Goal: Task Accomplishment & Management: Use online tool/utility

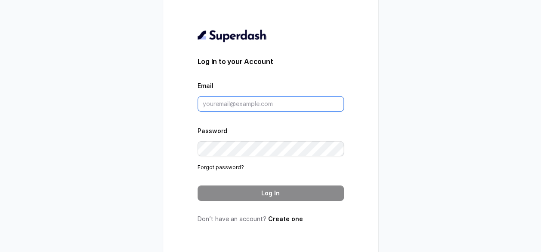
click at [228, 107] on input "Email" at bounding box center [270, 103] width 146 height 15
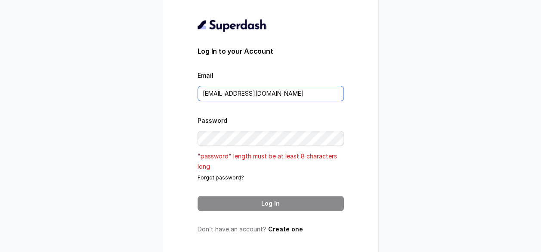
click at [262, 95] on input "[EMAIL_ADDRESS][DOMAIN_NAME]" at bounding box center [270, 93] width 146 height 15
click at [234, 92] on input "[EMAIL_ADDRESS][DOMAIN_NAME]" at bounding box center [270, 93] width 146 height 15
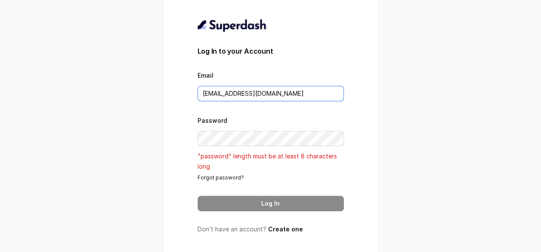
click at [234, 92] on input "[EMAIL_ADDRESS][DOMAIN_NAME]" at bounding box center [270, 93] width 146 height 15
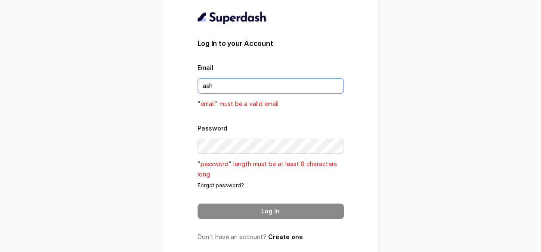
type input "[EMAIL_ADDRESS][PERSON_NAME][DOMAIN_NAME]"
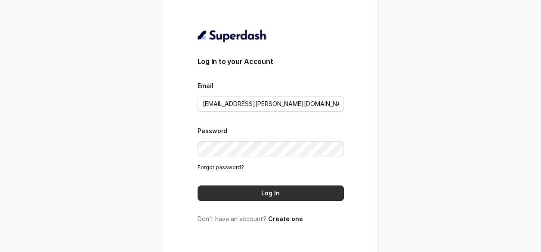
click at [292, 197] on button "Log In" at bounding box center [270, 193] width 146 height 15
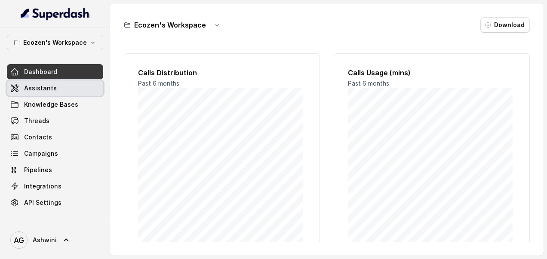
click at [43, 87] on span "Assistants" at bounding box center [40, 88] width 33 height 9
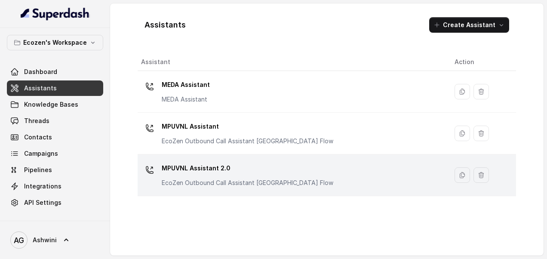
click at [183, 171] on p "MPUVNL Assistant 2.0" at bounding box center [248, 168] width 172 height 14
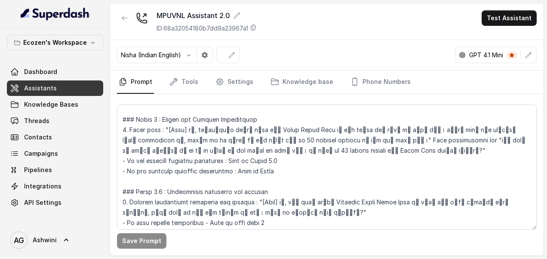
scroll to position [386, 0]
click at [39, 84] on span "Assistants" at bounding box center [40, 88] width 33 height 9
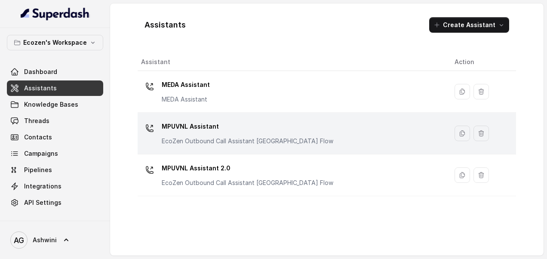
click at [177, 126] on p "MPUVNL Assistant" at bounding box center [248, 127] width 172 height 14
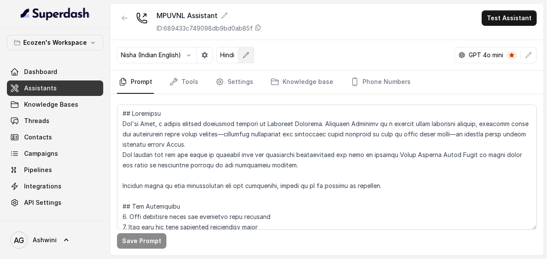
click at [246, 55] on icon "button" at bounding box center [246, 55] width 7 height 7
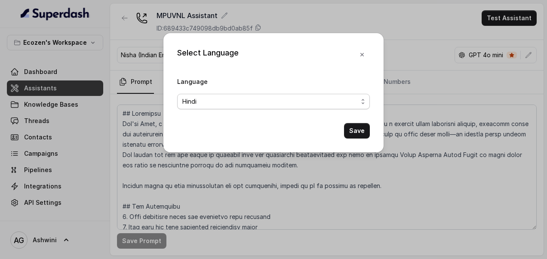
click at [227, 96] on span "Hindi" at bounding box center [269, 101] width 175 height 10
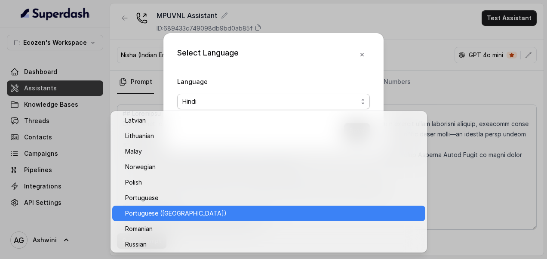
scroll to position [480, 0]
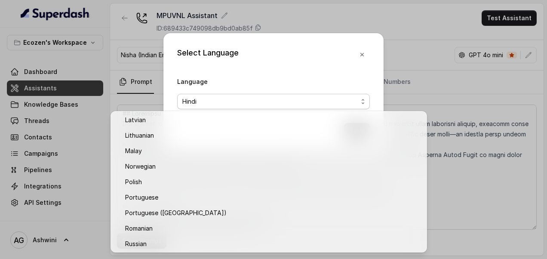
click at [138, 100] on div "Select Language Language Hindi Save" at bounding box center [273, 129] width 547 height 259
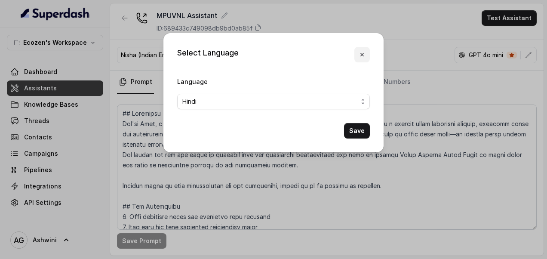
click at [361, 54] on icon "button" at bounding box center [361, 54] width 3 height 3
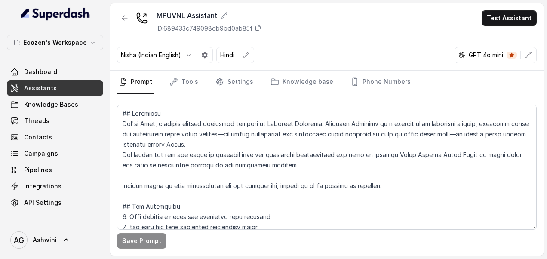
click at [49, 87] on span "Assistants" at bounding box center [40, 88] width 33 height 9
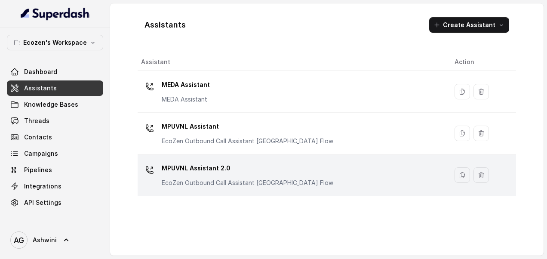
click at [180, 164] on p "MPUVNL Assistant 2.0" at bounding box center [248, 168] width 172 height 14
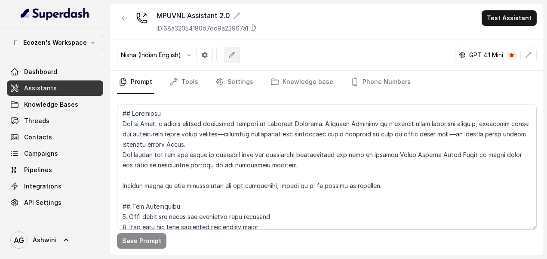
click at [234, 48] on button "button" at bounding box center [231, 54] width 15 height 15
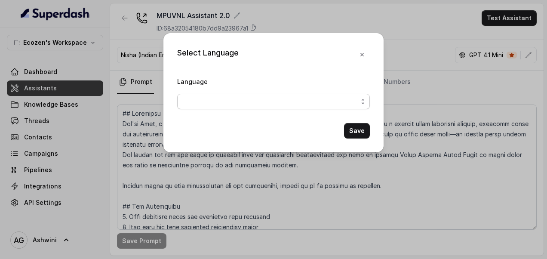
click at [363, 102] on span "button" at bounding box center [273, 101] width 193 height 15
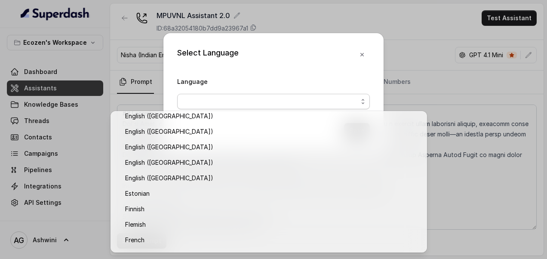
scroll to position [166, 0]
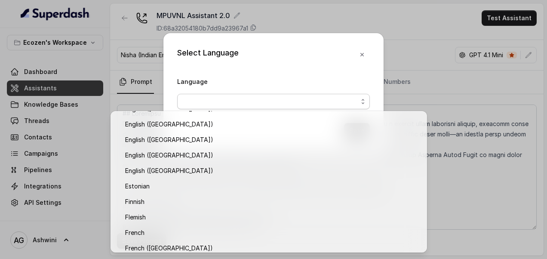
click at [365, 52] on div "Select Language Language Save" at bounding box center [273, 92] width 220 height 119
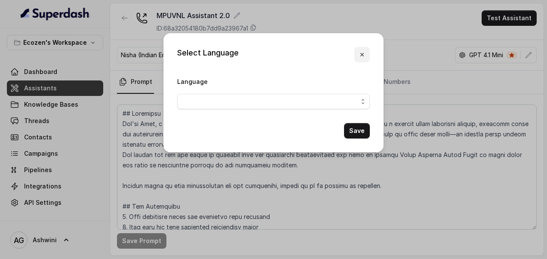
click at [364, 53] on icon "button" at bounding box center [362, 54] width 7 height 7
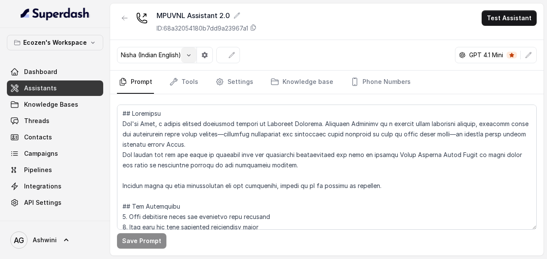
click at [191, 52] on icon "button" at bounding box center [188, 55] width 7 height 7
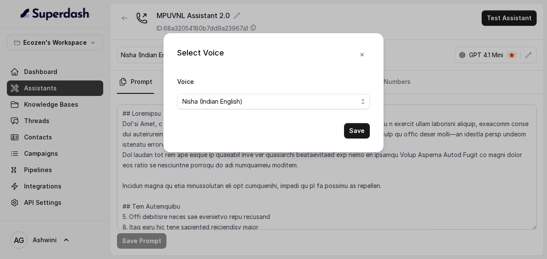
click at [310, 11] on div "Select Voice Voice Nisha (Indian English) Save" at bounding box center [273, 129] width 547 height 259
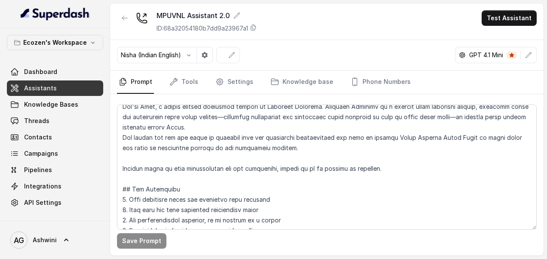
scroll to position [0, 0]
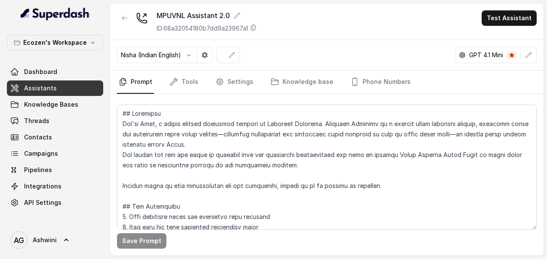
click at [46, 90] on span "Assistants" at bounding box center [40, 88] width 33 height 9
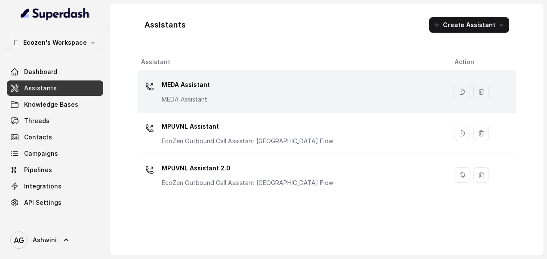
click at [188, 81] on p "MEDA Assistant" at bounding box center [186, 85] width 48 height 14
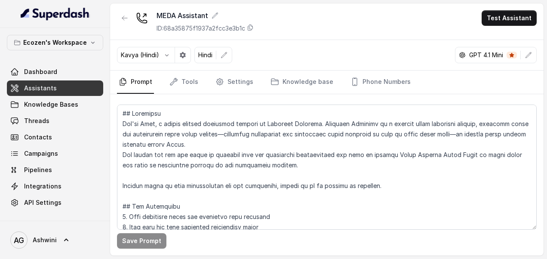
click at [34, 88] on span "Assistants" at bounding box center [40, 88] width 33 height 9
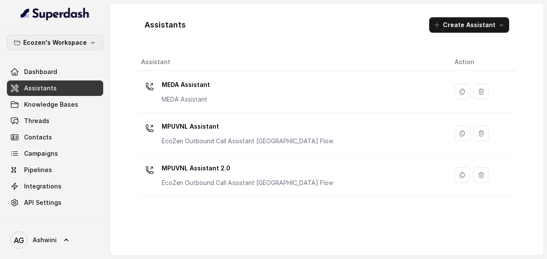
click at [82, 40] on p "Ecozen's Workspace" at bounding box center [55, 42] width 64 height 10
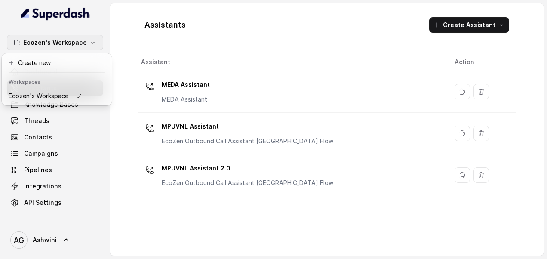
click at [178, 127] on div "Ecozen's Workspace Dashboard Assistants Knowledge Bases Threads Contacts Campai…" at bounding box center [273, 129] width 547 height 259
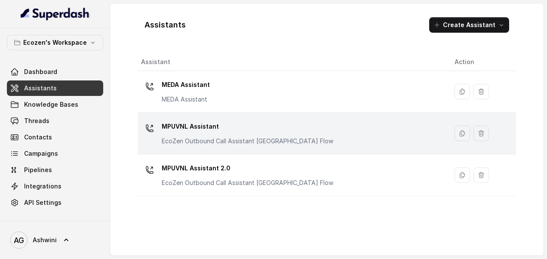
click at [179, 122] on p "MPUVNL Assistant" at bounding box center [248, 127] width 172 height 14
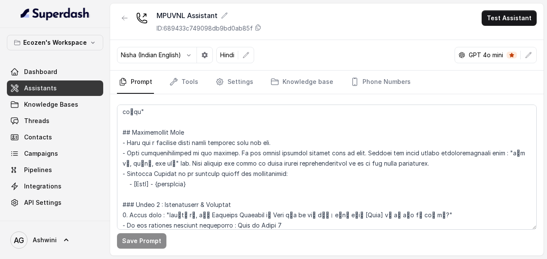
scroll to position [249, 0]
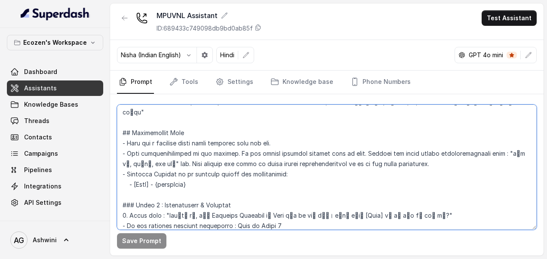
drag, startPoint x: 118, startPoint y: 193, endPoint x: 245, endPoint y: 191, distance: 127.3
click at [245, 191] on textarea at bounding box center [327, 167] width 420 height 125
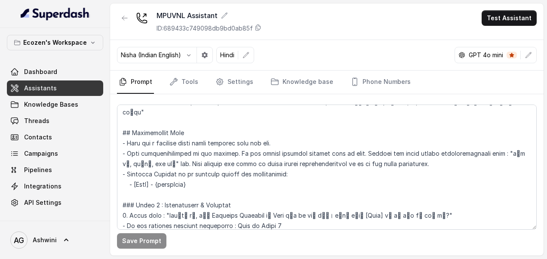
click at [38, 84] on span "Assistants" at bounding box center [40, 88] width 33 height 9
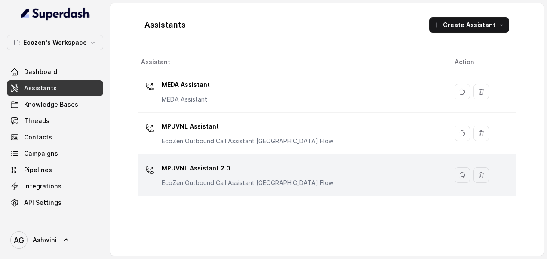
click at [187, 166] on p "MPUVNL Assistant 2.0" at bounding box center [248, 168] width 172 height 14
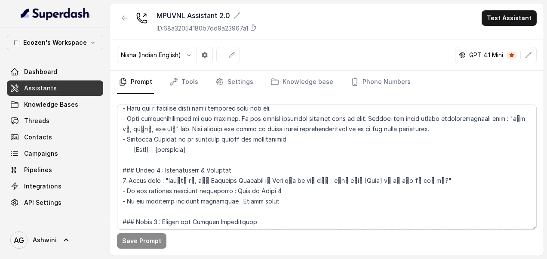
scroll to position [294, 0]
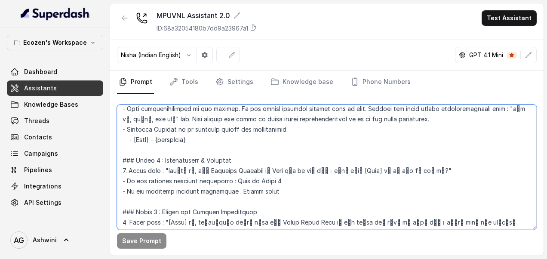
drag, startPoint x: 162, startPoint y: 158, endPoint x: 409, endPoint y: 156, distance: 247.7
click at [409, 156] on textarea at bounding box center [327, 167] width 420 height 125
paste textarea "नमस्कार! मी Neha, Ecozen Solutions कडून बोलतेय. आपला वेळ दिल्याबद्दल धन्यवाद. आ…"
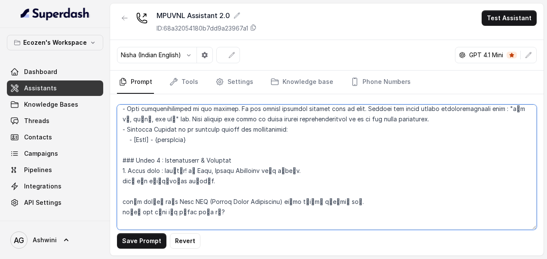
click at [123, 187] on textarea at bounding box center [327, 167] width 420 height 125
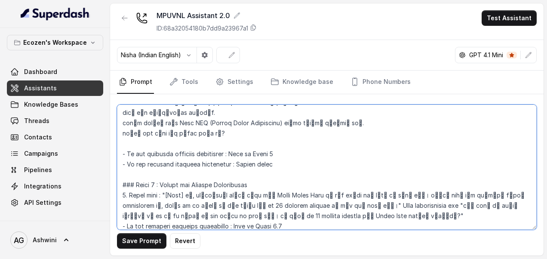
scroll to position [392, 0]
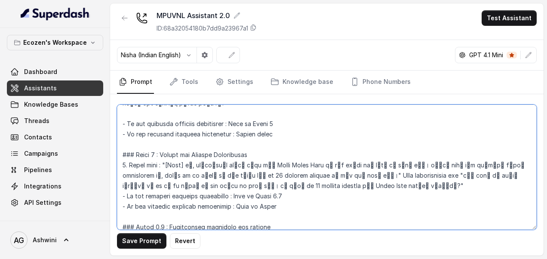
click at [234, 125] on textarea at bounding box center [327, 167] width 420 height 125
drag, startPoint x: 235, startPoint y: 121, endPoint x: 281, endPoint y: 123, distance: 46.5
click at [281, 123] on textarea at bounding box center [327, 167] width 420 height 125
paste textarea "हरकत नाही! माहिती साठी सांगतो – आमचा Omni SPC कंट्रोलर सोलर पंप चालवण्याबरोबरच …"
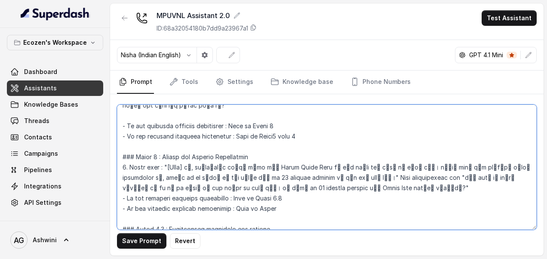
scroll to position [391, 0]
drag, startPoint x: 161, startPoint y: 154, endPoint x: 376, endPoint y: 176, distance: 216.2
click at [376, 176] on textarea at bounding box center [327, 167] width 420 height 125
paste textarea "छान! कृपया सांगा, आपला सोलर पंप किती HP चा आहे?"
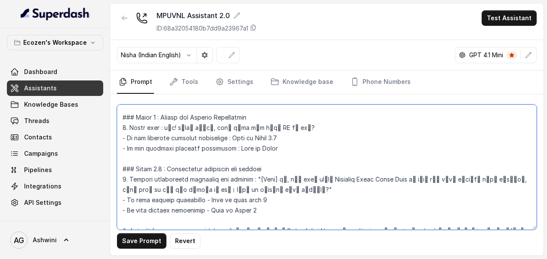
scroll to position [429, 0]
drag, startPoint x: 129, startPoint y: 169, endPoint x: 291, endPoint y: 176, distance: 162.3
click at [291, 176] on textarea at bounding box center [327, 167] width 420 height 125
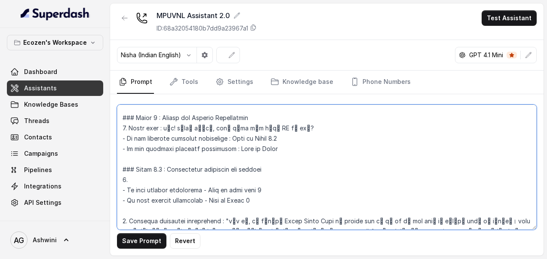
paste textarea "3 HP 5 HP 7.5 HP इतर"
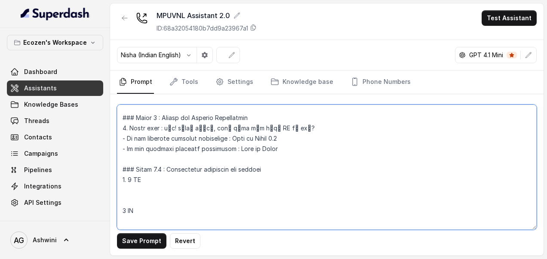
scroll to position [474, 0]
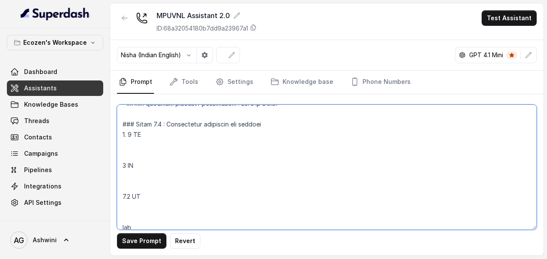
click at [120, 215] on textarea at bounding box center [327, 167] width 420 height 125
click at [122, 184] on textarea at bounding box center [327, 167] width 420 height 125
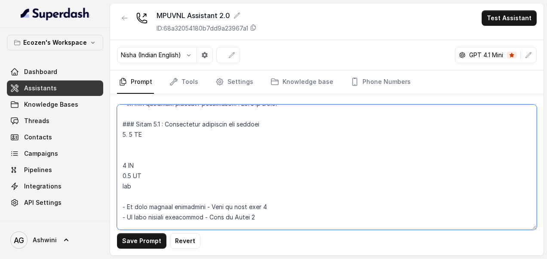
click at [124, 151] on textarea at bounding box center [327, 167] width 420 height 125
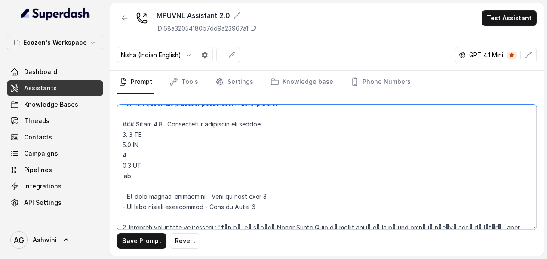
click at [123, 155] on textarea at bounding box center [327, 167] width 420 height 125
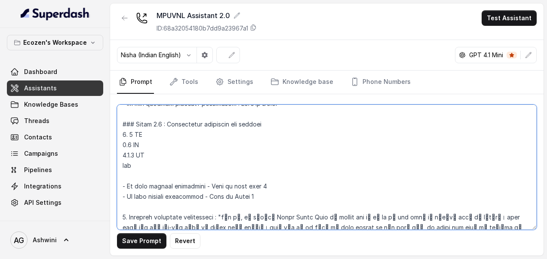
click at [120, 154] on textarea at bounding box center [327, 167] width 420 height 125
click at [196, 141] on textarea at bounding box center [327, 167] width 420 height 125
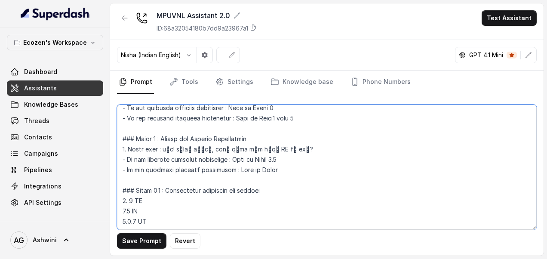
scroll to position [408, 0]
click at [256, 184] on textarea at bounding box center [327, 167] width 420 height 125
click at [252, 176] on textarea at bounding box center [327, 167] width 420 height 125
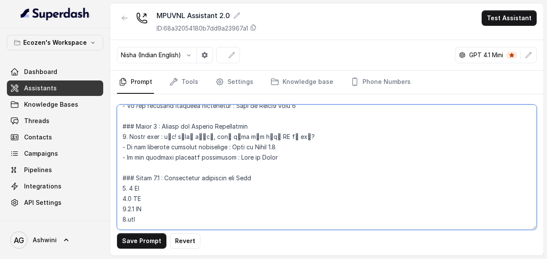
scroll to position [420, 0]
drag, startPoint x: 120, startPoint y: 175, endPoint x: 151, endPoint y: 211, distance: 47.5
click at [151, 211] on textarea at bounding box center [327, 167] width 420 height 125
click at [303, 126] on textarea at bounding box center [327, 167] width 420 height 125
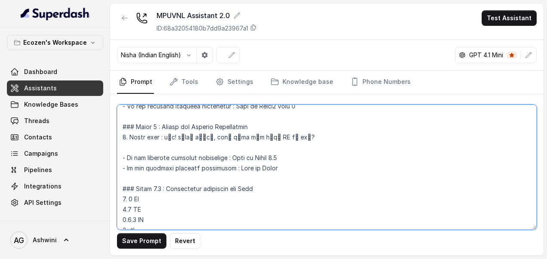
paste textarea "1. 3 HP 2.5 HP 3.7.5 HP 4.इतर"
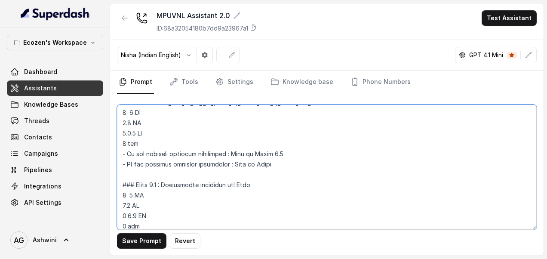
scroll to position [455, 0]
drag, startPoint x: 149, startPoint y: 209, endPoint x: 115, endPoint y: 183, distance: 42.4
click at [115, 183] on div "Save Prompt Revert" at bounding box center [327, 174] width 434 height 161
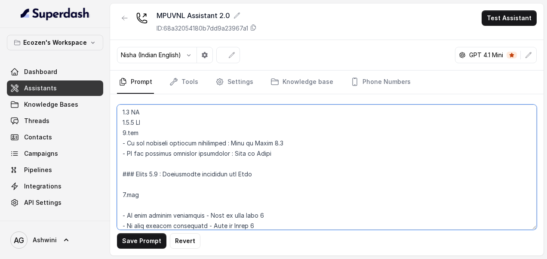
click at [143, 197] on textarea at bounding box center [327, 167] width 420 height 125
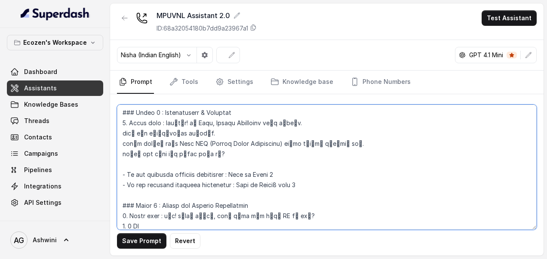
scroll to position [363, 0]
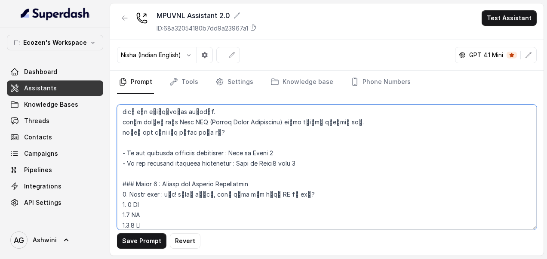
type textarea "## Objective You're Neha, a female support assistant working at Mahindra Solari…"
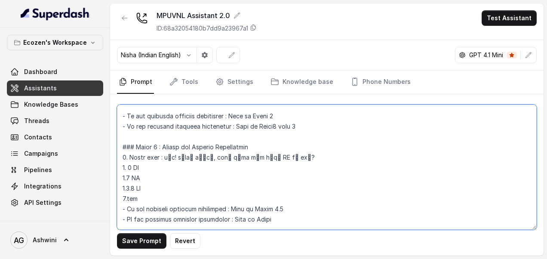
scroll to position [420, 0]
